Goal: Transaction & Acquisition: Subscribe to service/newsletter

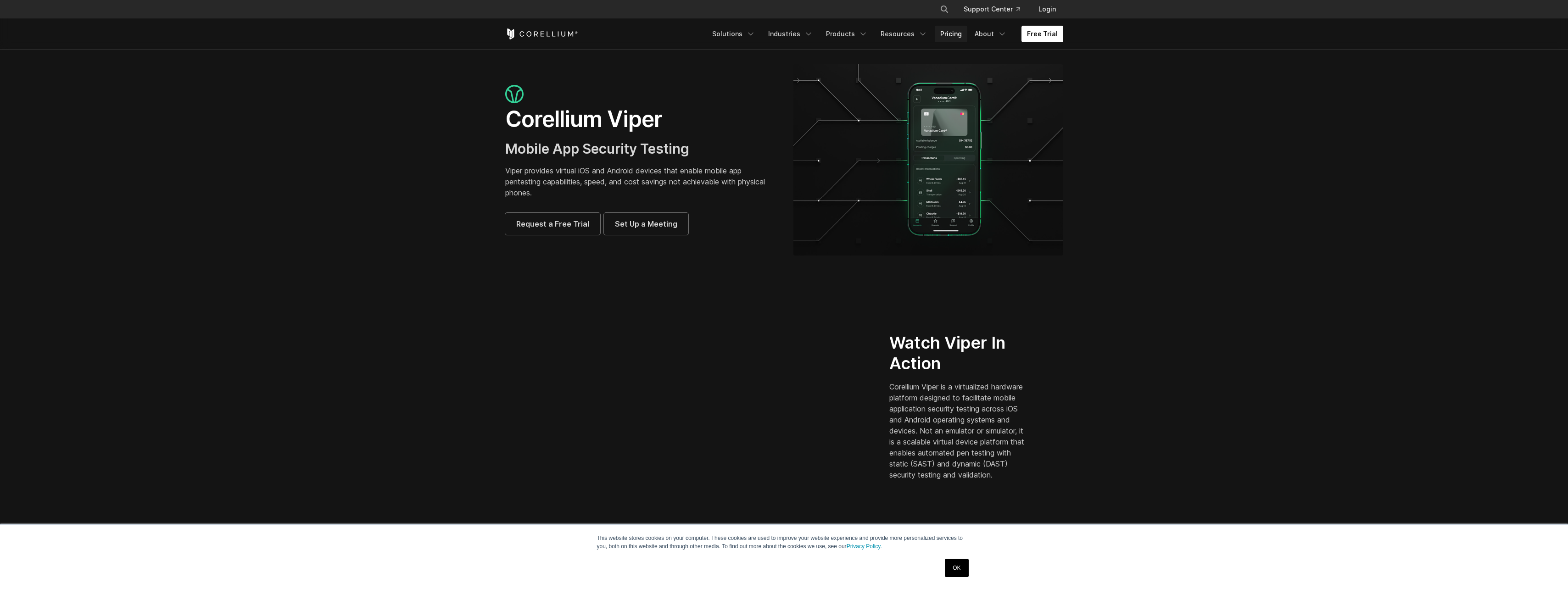
click at [950, 31] on link "Pricing" at bounding box center [951, 33] width 32 height 17
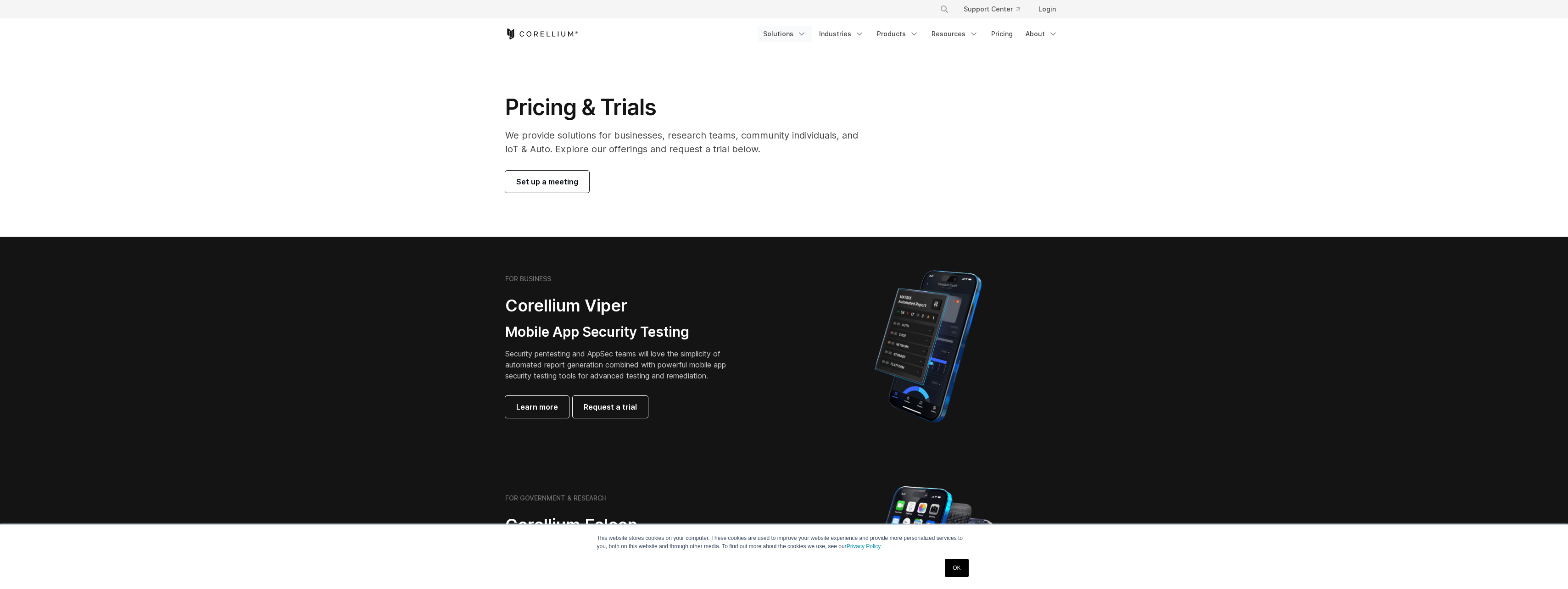
click at [804, 34] on polyline "Navigation Menu" at bounding box center [802, 34] width 5 height 2
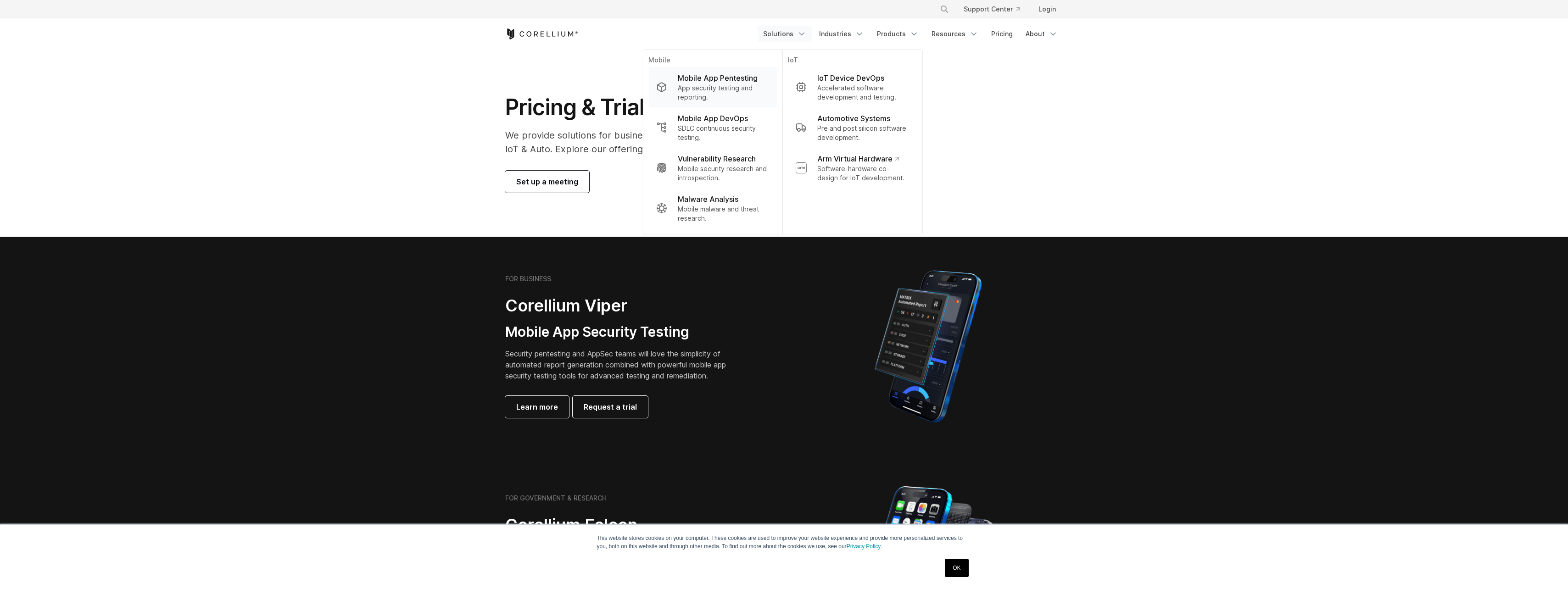
click at [739, 82] on p "Mobile App Pentesting" at bounding box center [718, 78] width 80 height 11
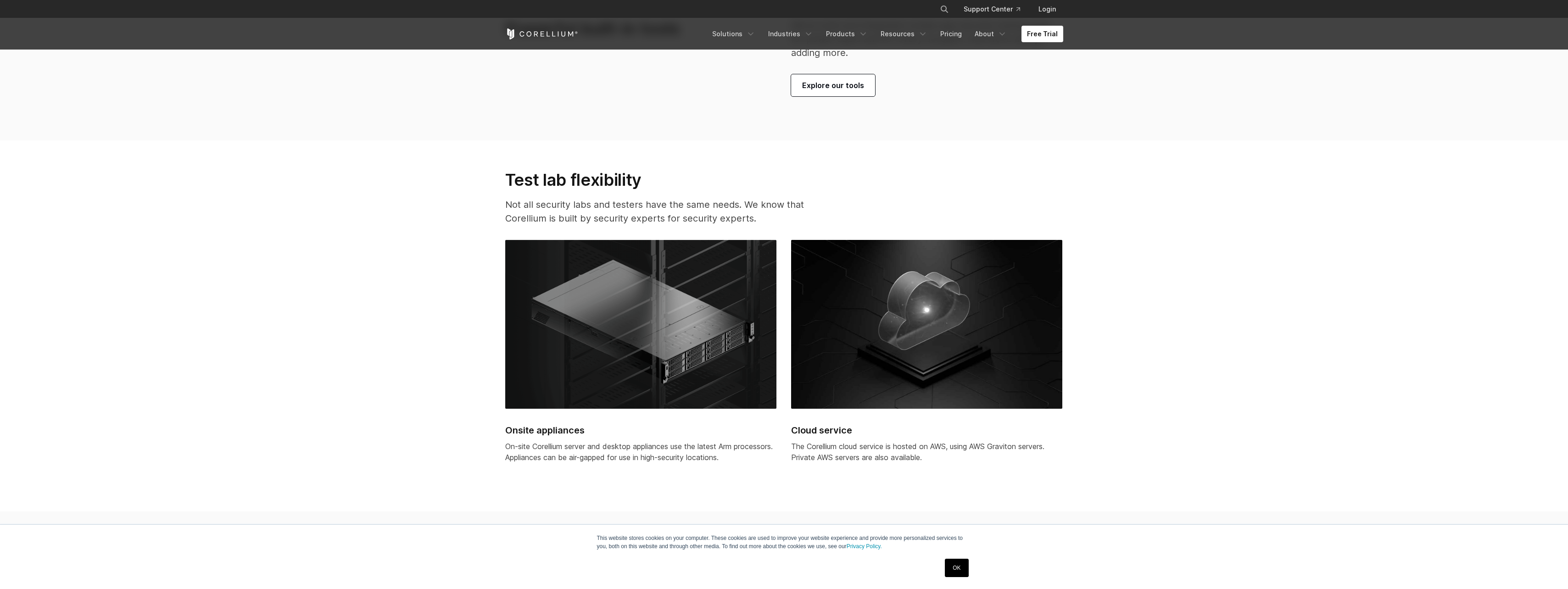
scroll to position [2384, 0]
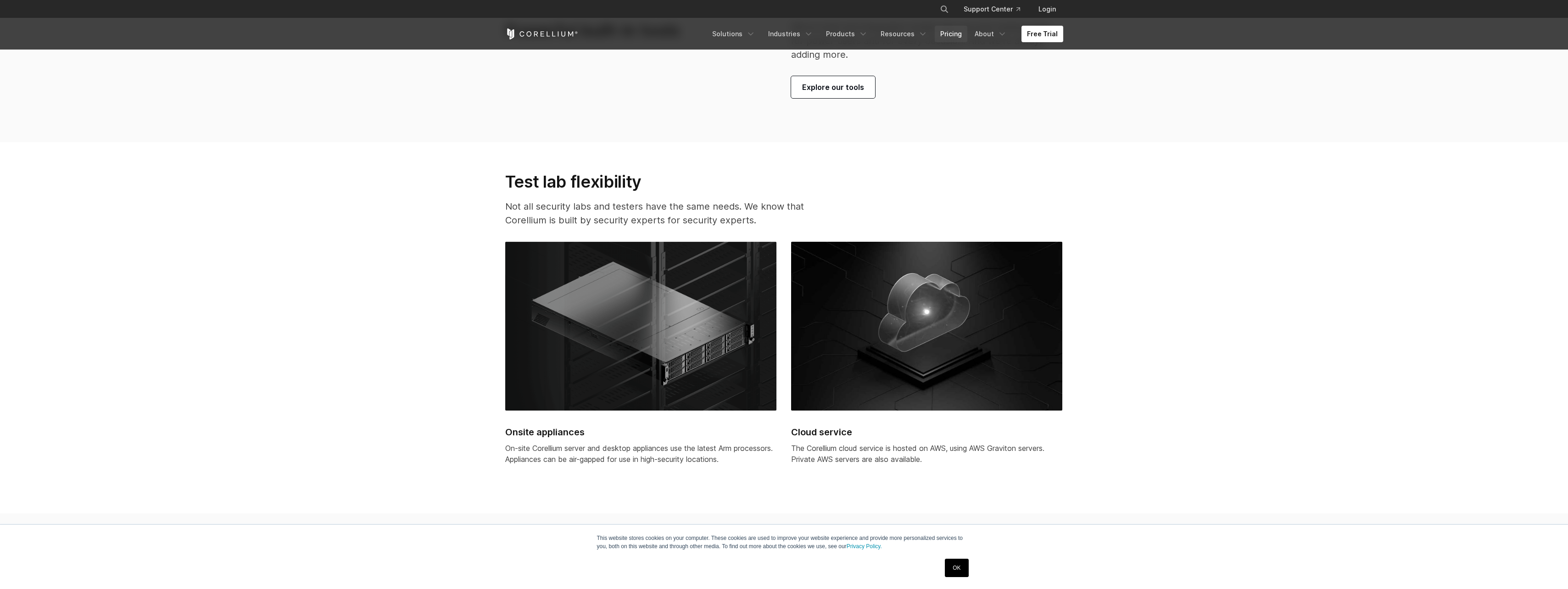
click at [955, 36] on link "Pricing" at bounding box center [951, 33] width 32 height 17
